Goal: Task Accomplishment & Management: Manage account settings

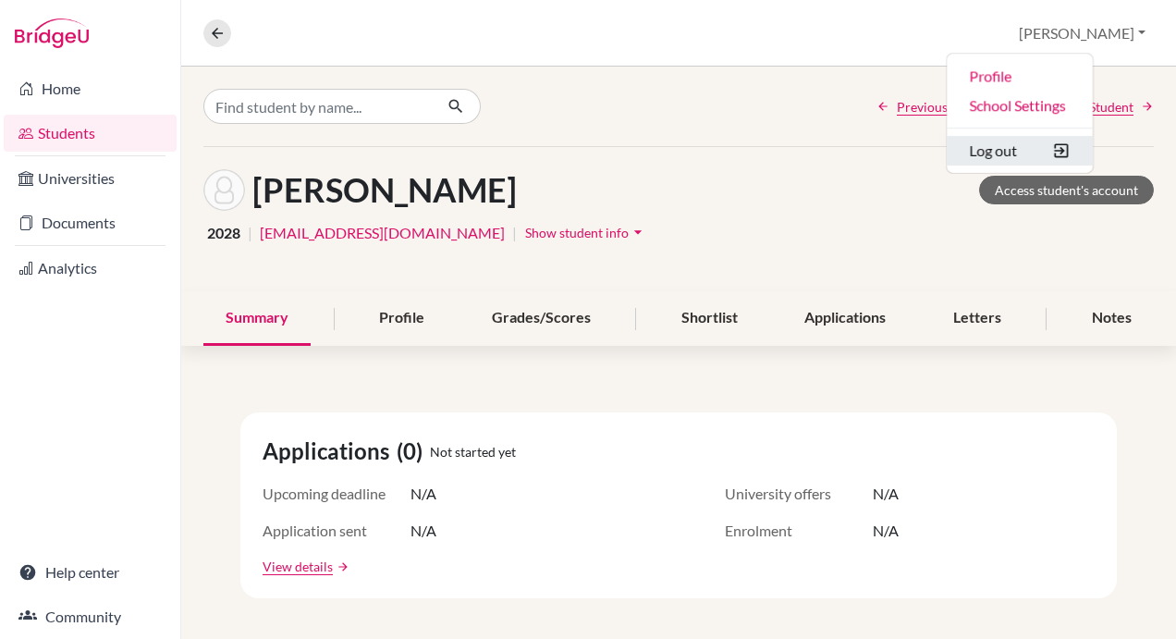
click at [1059, 147] on button "Log out" at bounding box center [1020, 151] width 146 height 30
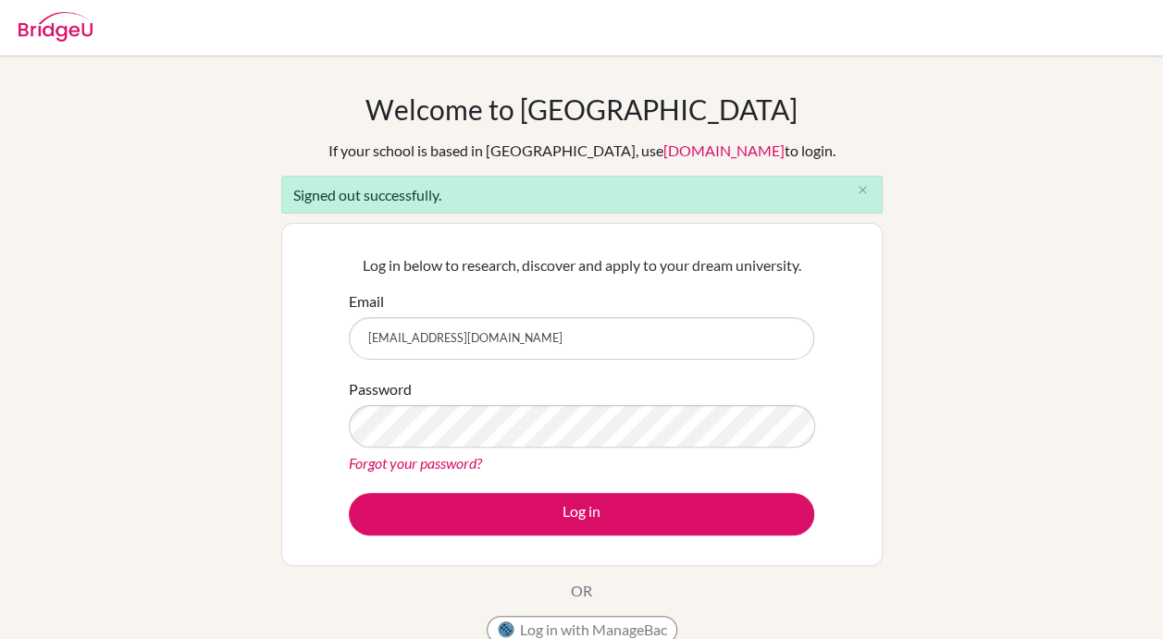
click at [534, 344] on input "stewartp@diadubai.com" at bounding box center [581, 338] width 465 height 43
type input "dpink123@aol.com"
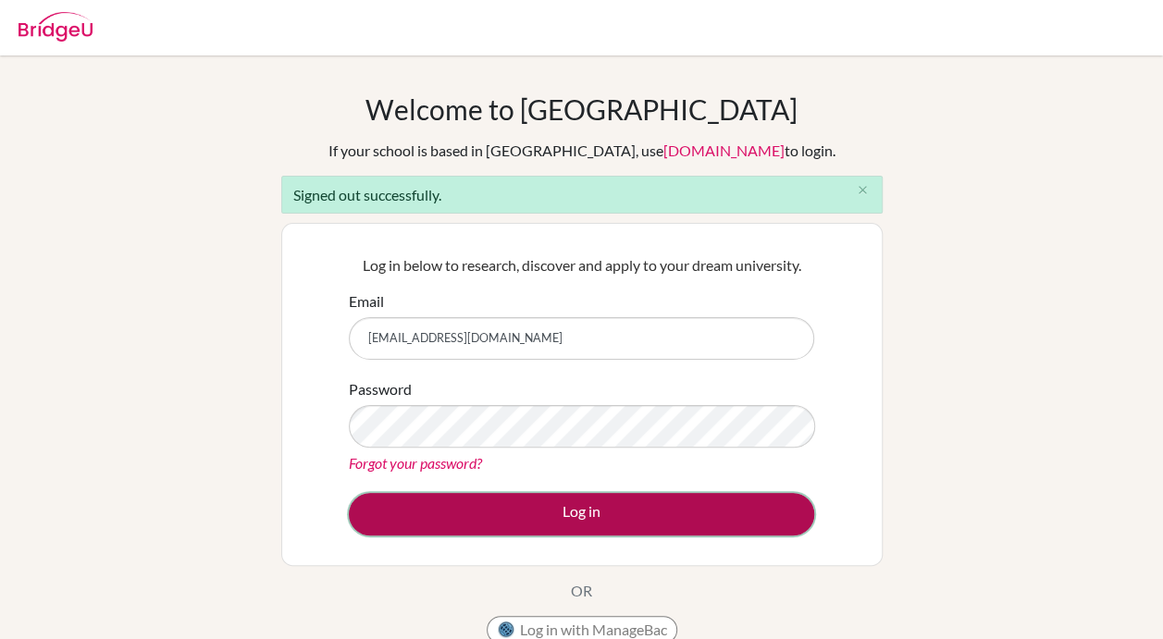
click at [562, 507] on button "Log in" at bounding box center [581, 514] width 465 height 43
